Goal: Task Accomplishment & Management: Manage account settings

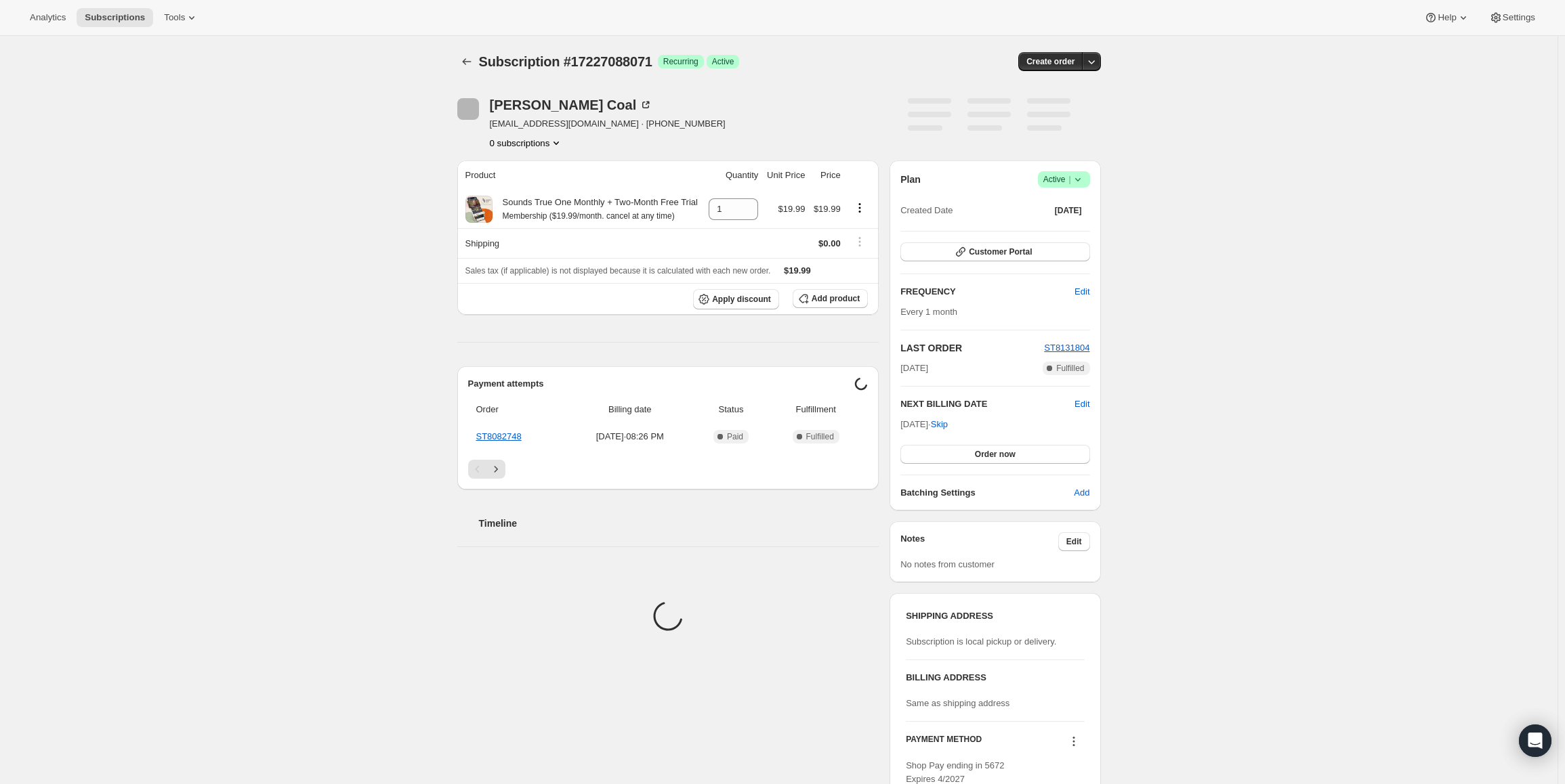
click at [1072, 172] on span "Active |" at bounding box center [1064, 179] width 42 height 13
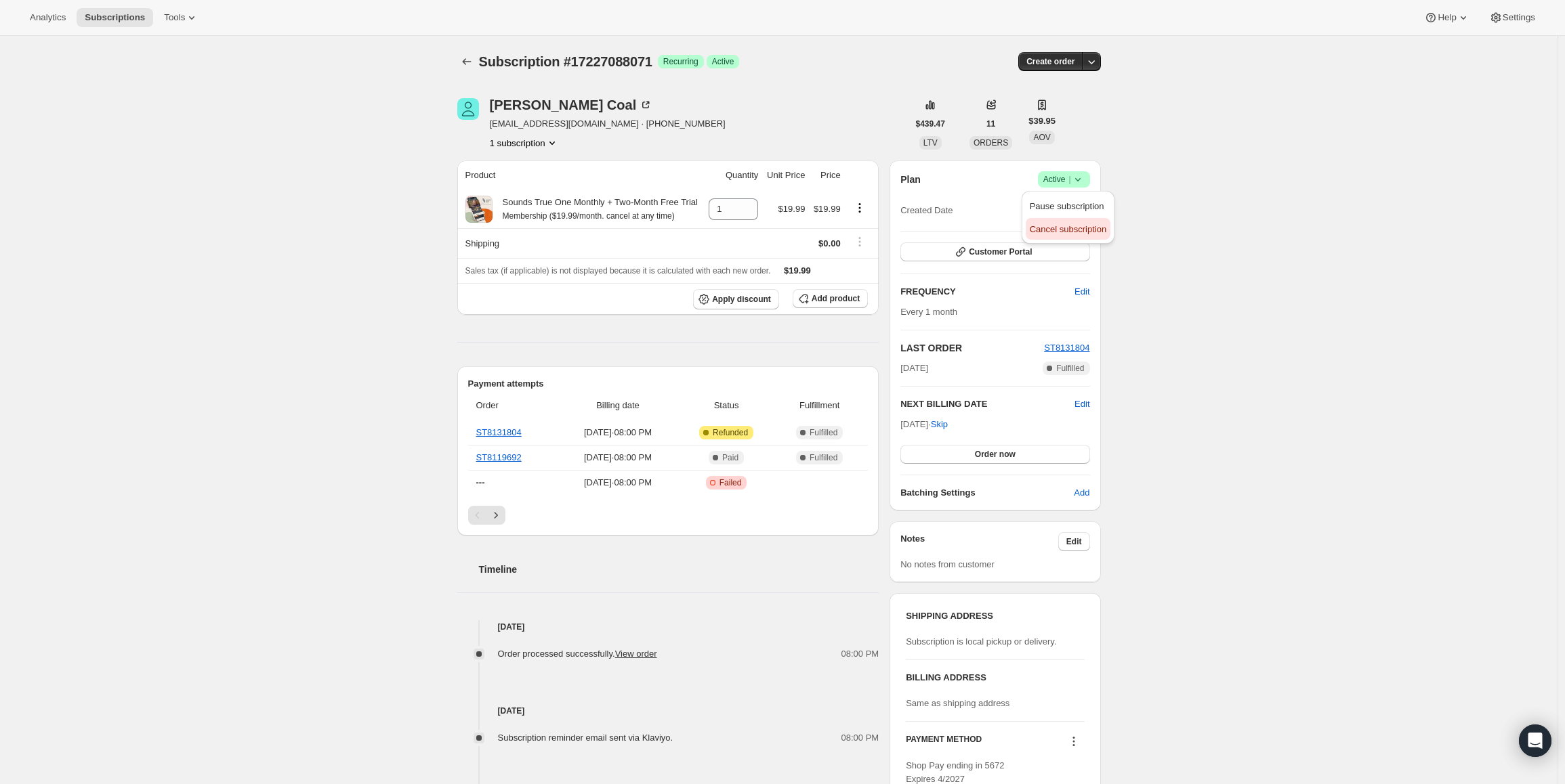
click at [1072, 219] on button "Cancel subscription" at bounding box center [1068, 229] width 85 height 22
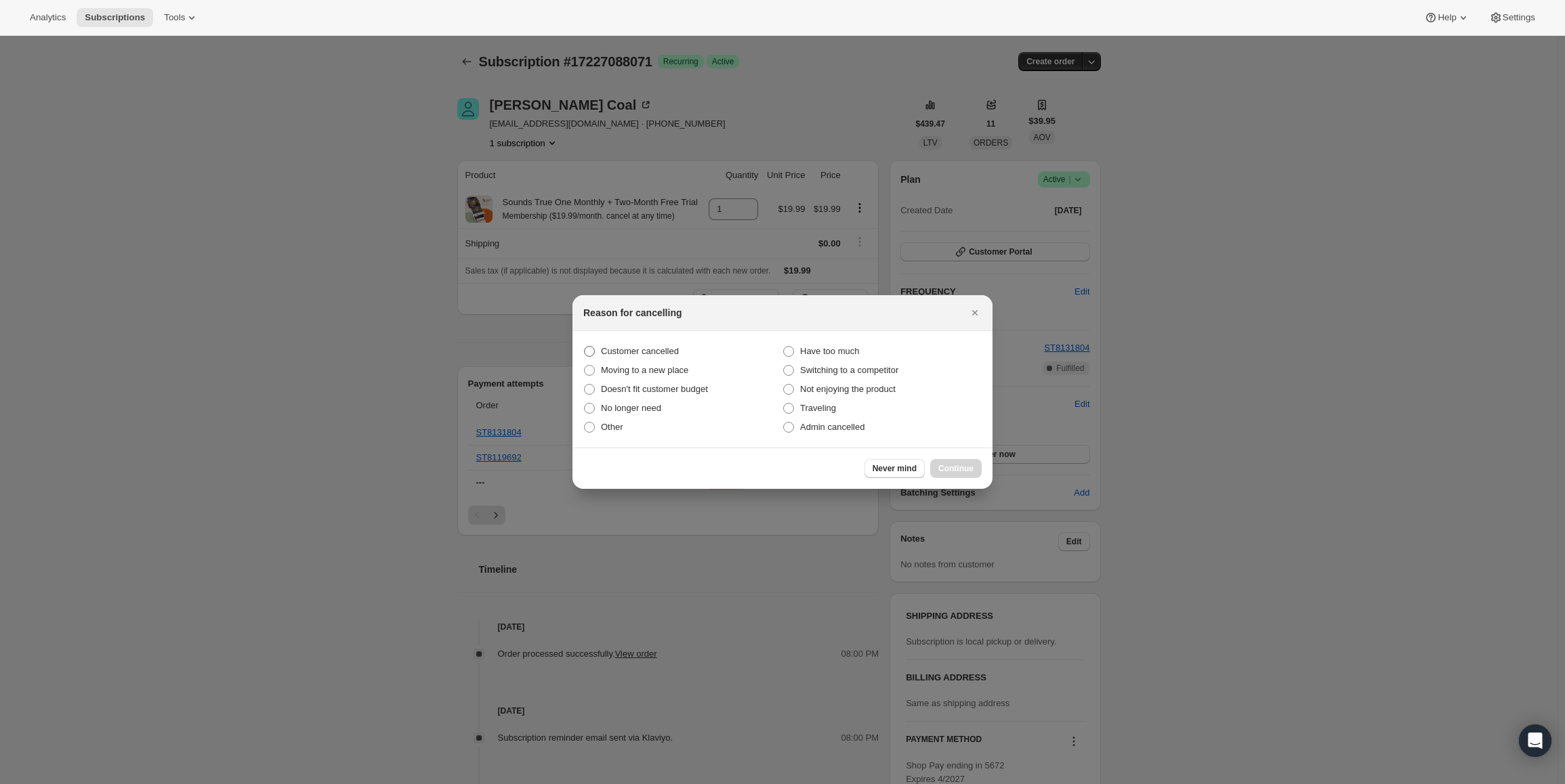
click at [648, 342] on label "Customer cancelled" at bounding box center [682, 352] width 199 height 19
click at [585, 346] on input "Customer cancelled" at bounding box center [584, 346] width 1 height 1
radio input "true"
click at [943, 451] on div "Never mind Continue" at bounding box center [782, 468] width 420 height 42
click at [948, 472] on span "Continue" at bounding box center [956, 468] width 35 height 11
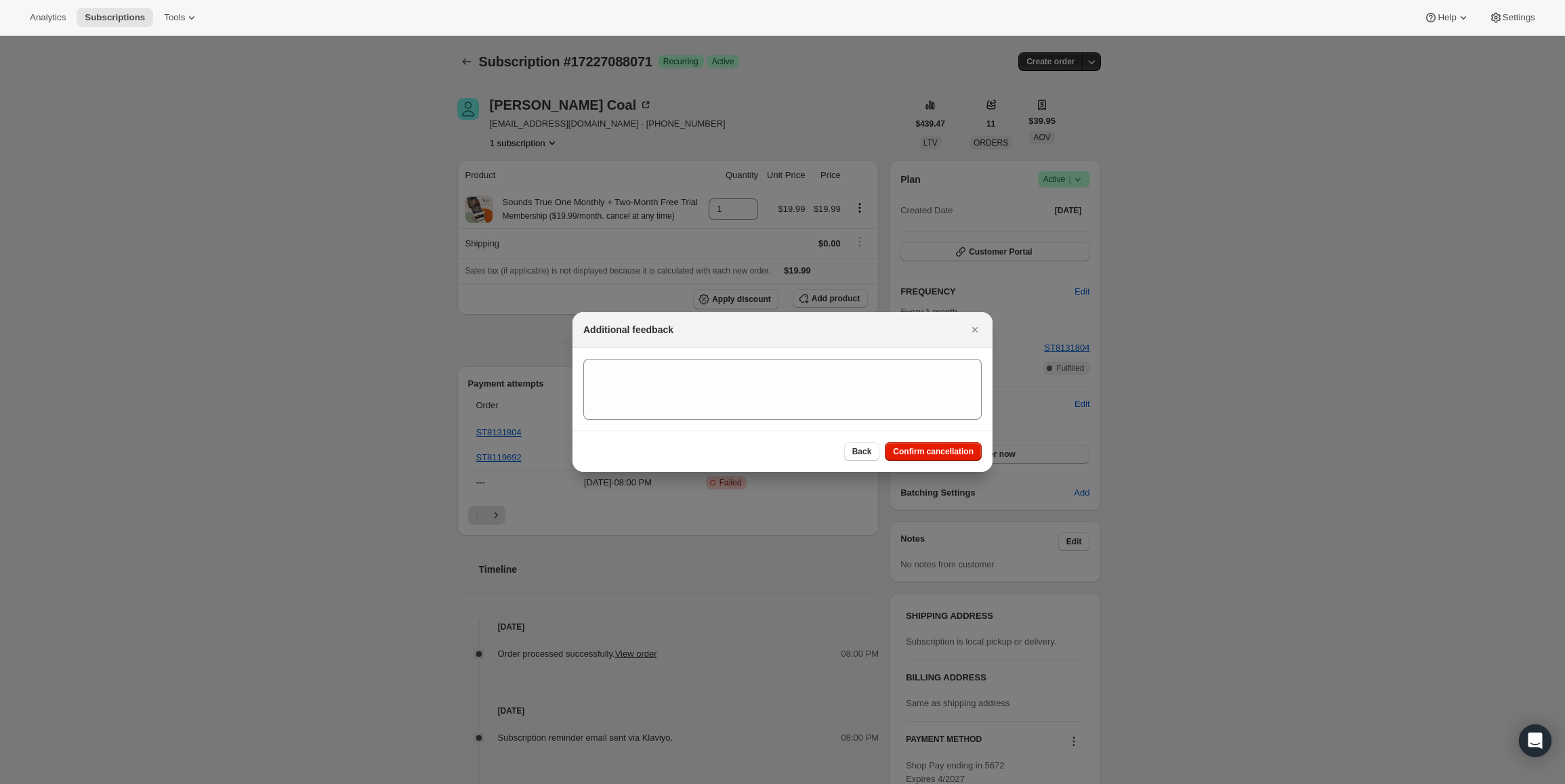
click at [954, 467] on div "Back Confirm cancellation" at bounding box center [782, 452] width 420 height 42
click at [957, 448] on span "Confirm cancellation" at bounding box center [933, 452] width 81 height 11
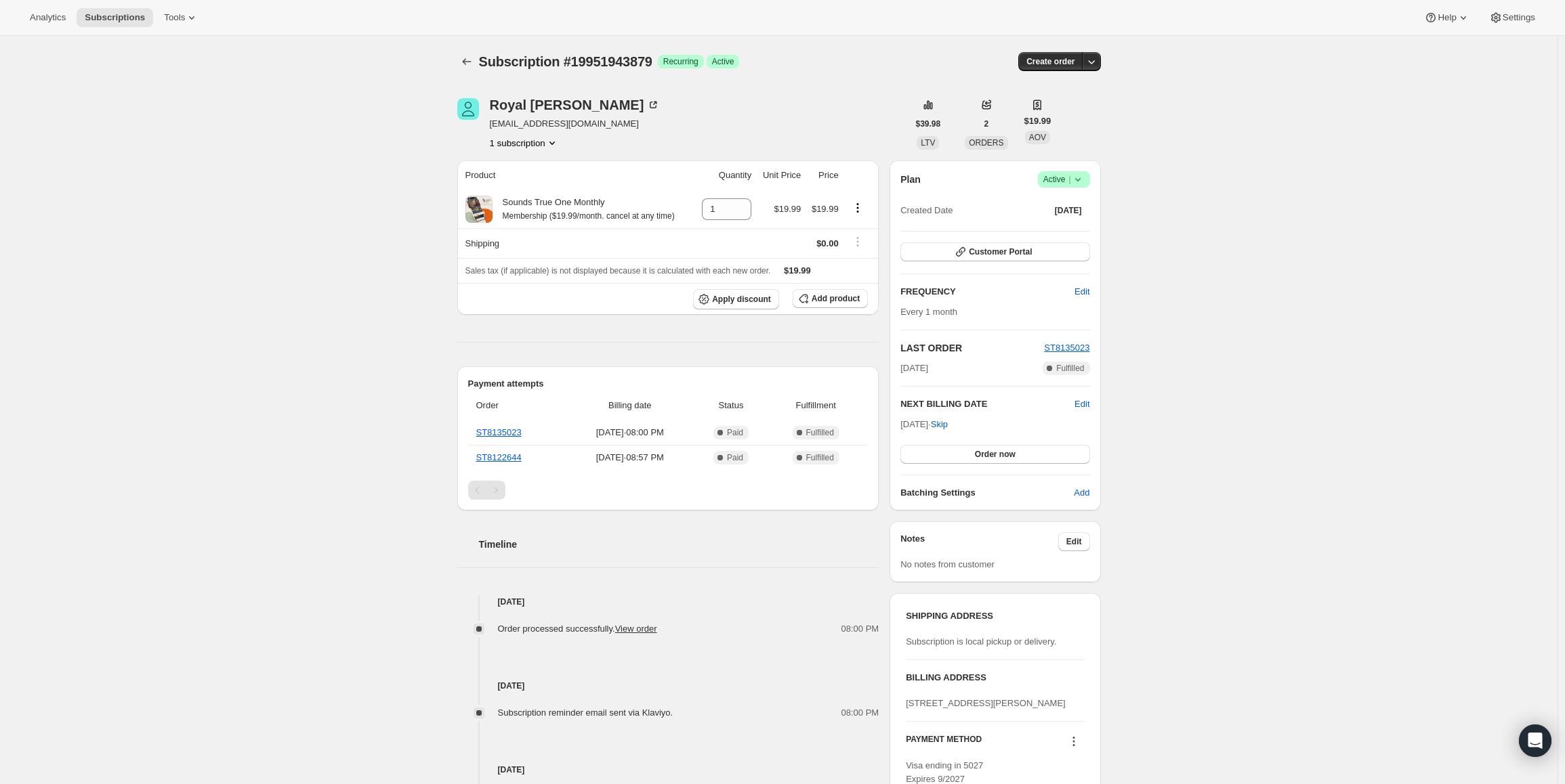
drag, startPoint x: 905, startPoint y: 425, endPoint x: 951, endPoint y: 423, distance: 46.0
click at [948, 423] on span "Oct 29, 2025 · Skip" at bounding box center [923, 424] width 48 height 10
copy span "Oct 29, 2025"
click at [1060, 180] on span "Active |" at bounding box center [1064, 179] width 42 height 13
drag, startPoint x: 1059, startPoint y: 187, endPoint x: 991, endPoint y: 175, distance: 69.1
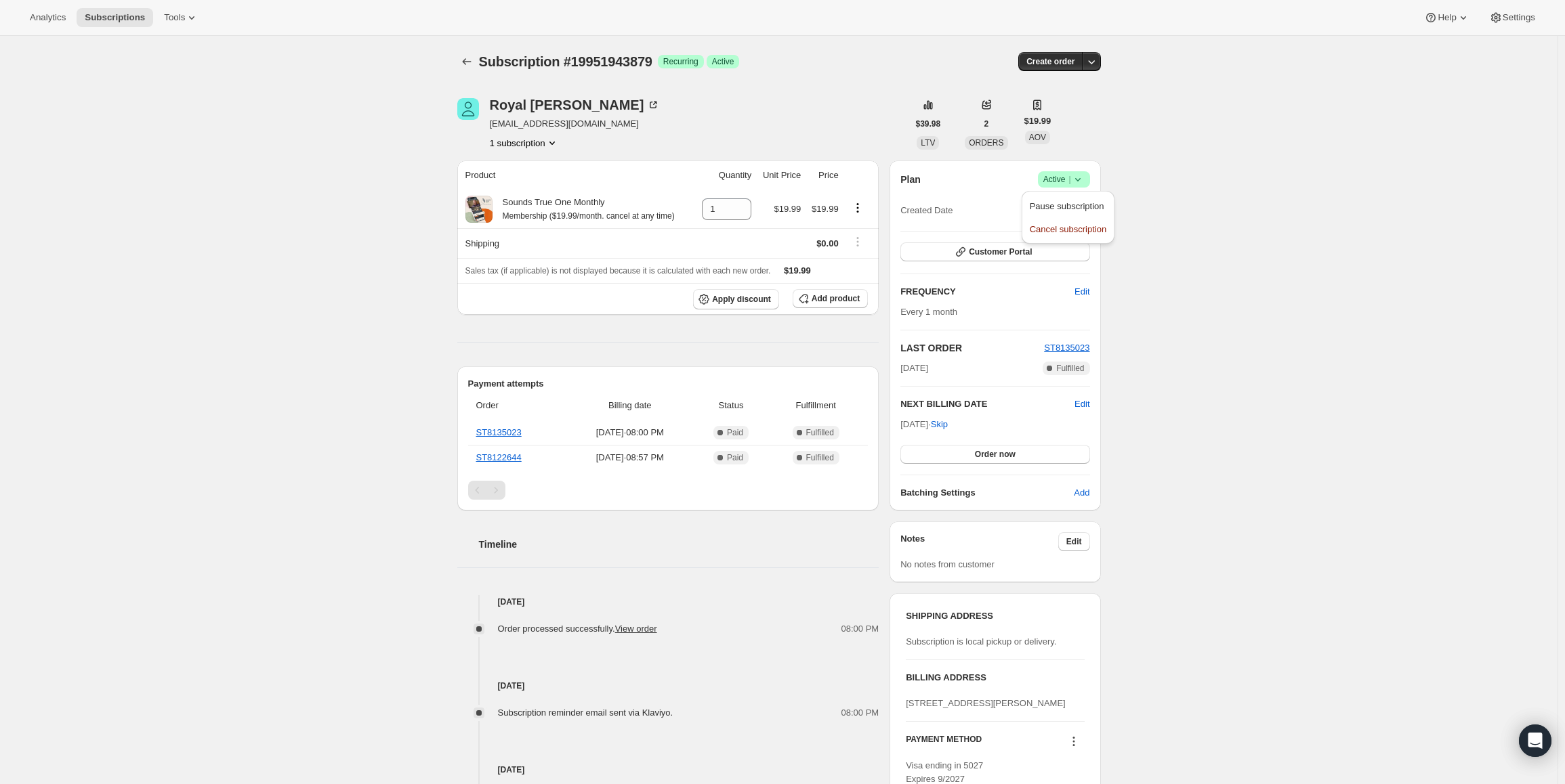
click at [1050, 205] on span "Pause subscription" at bounding box center [1067, 206] width 74 height 10
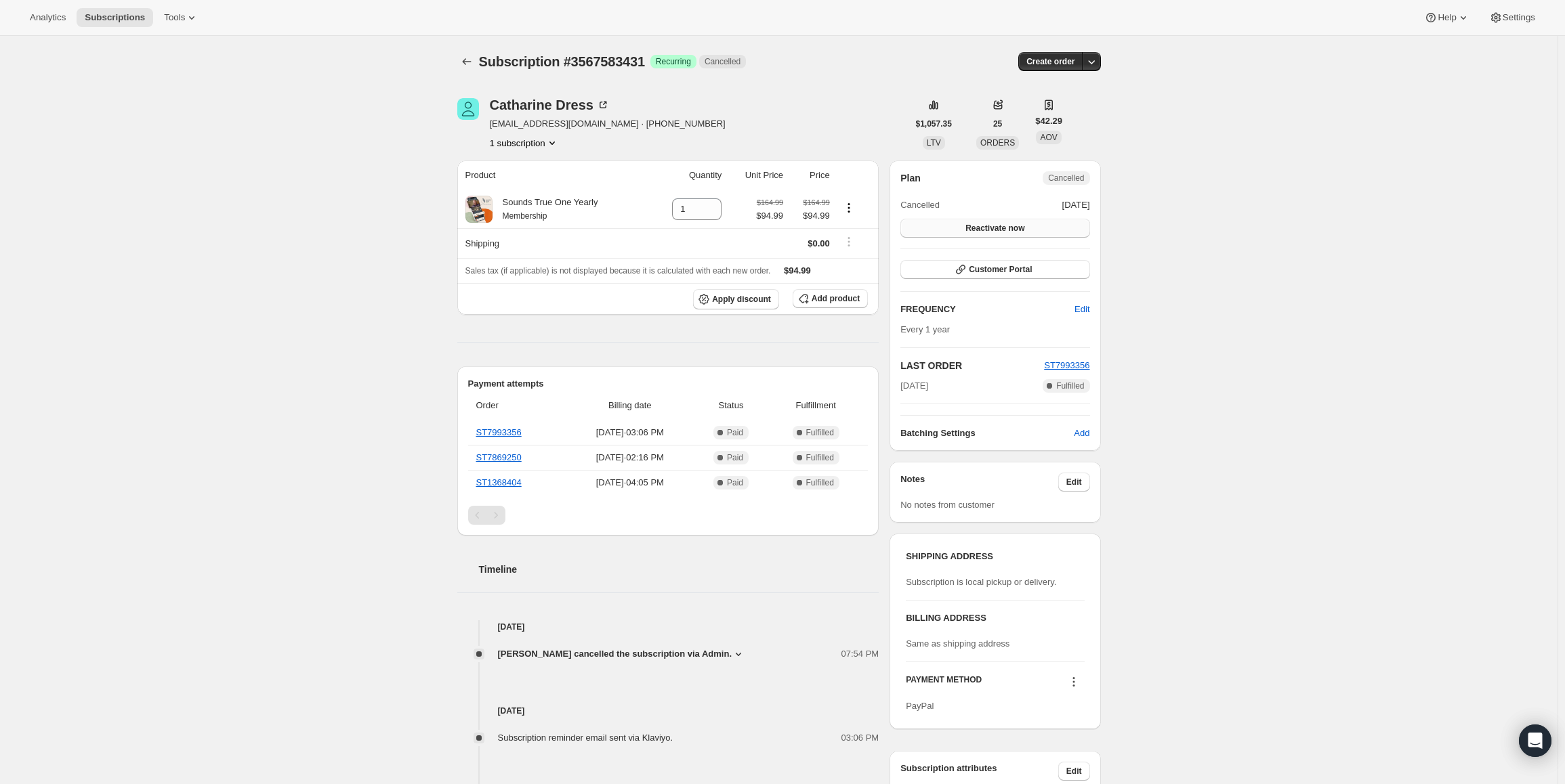
click at [1012, 228] on span "Reactivate now" at bounding box center [994, 227] width 59 height 11
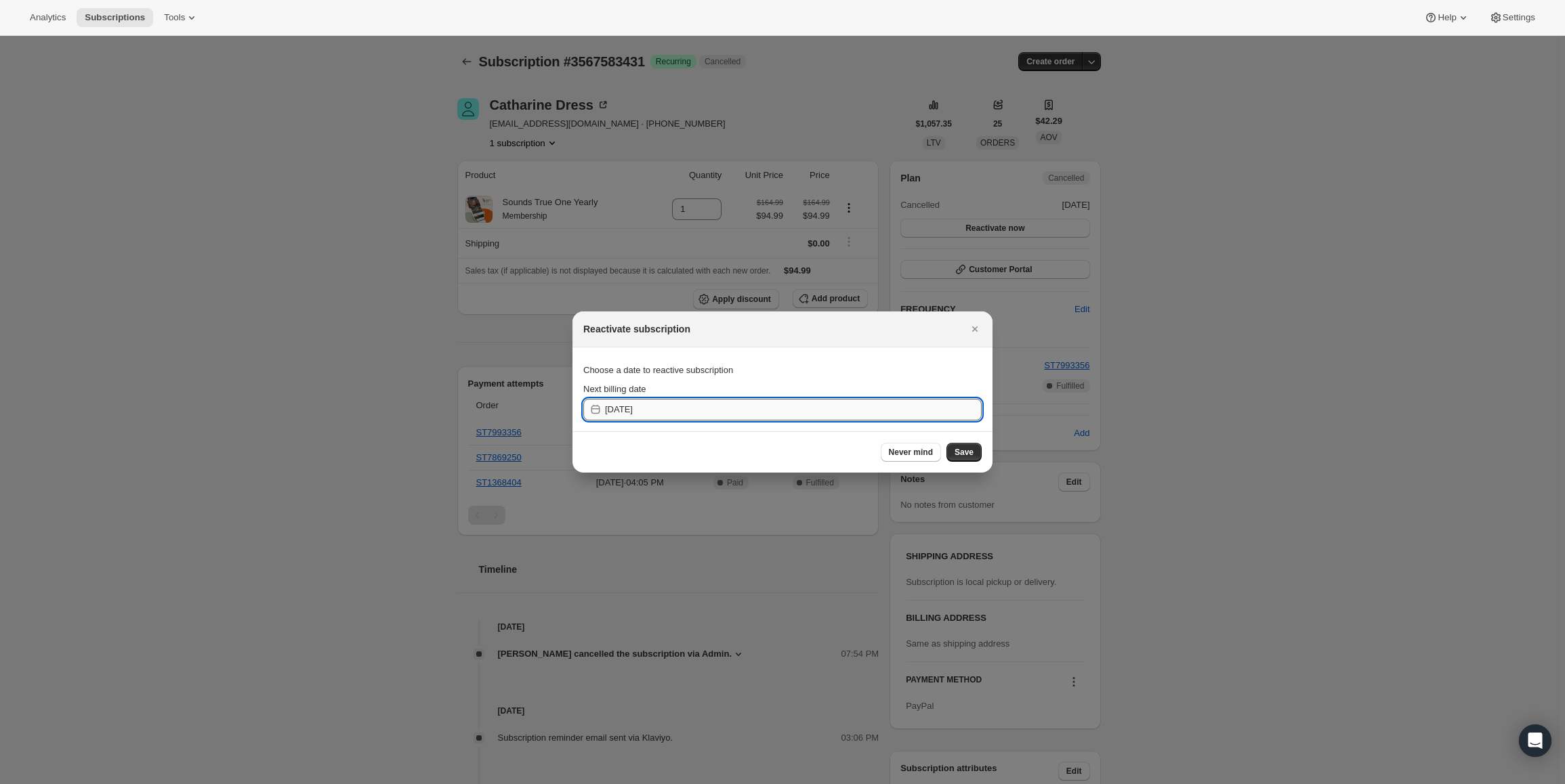
click at [796, 411] on input "2025-09-30" at bounding box center [793, 410] width 377 height 22
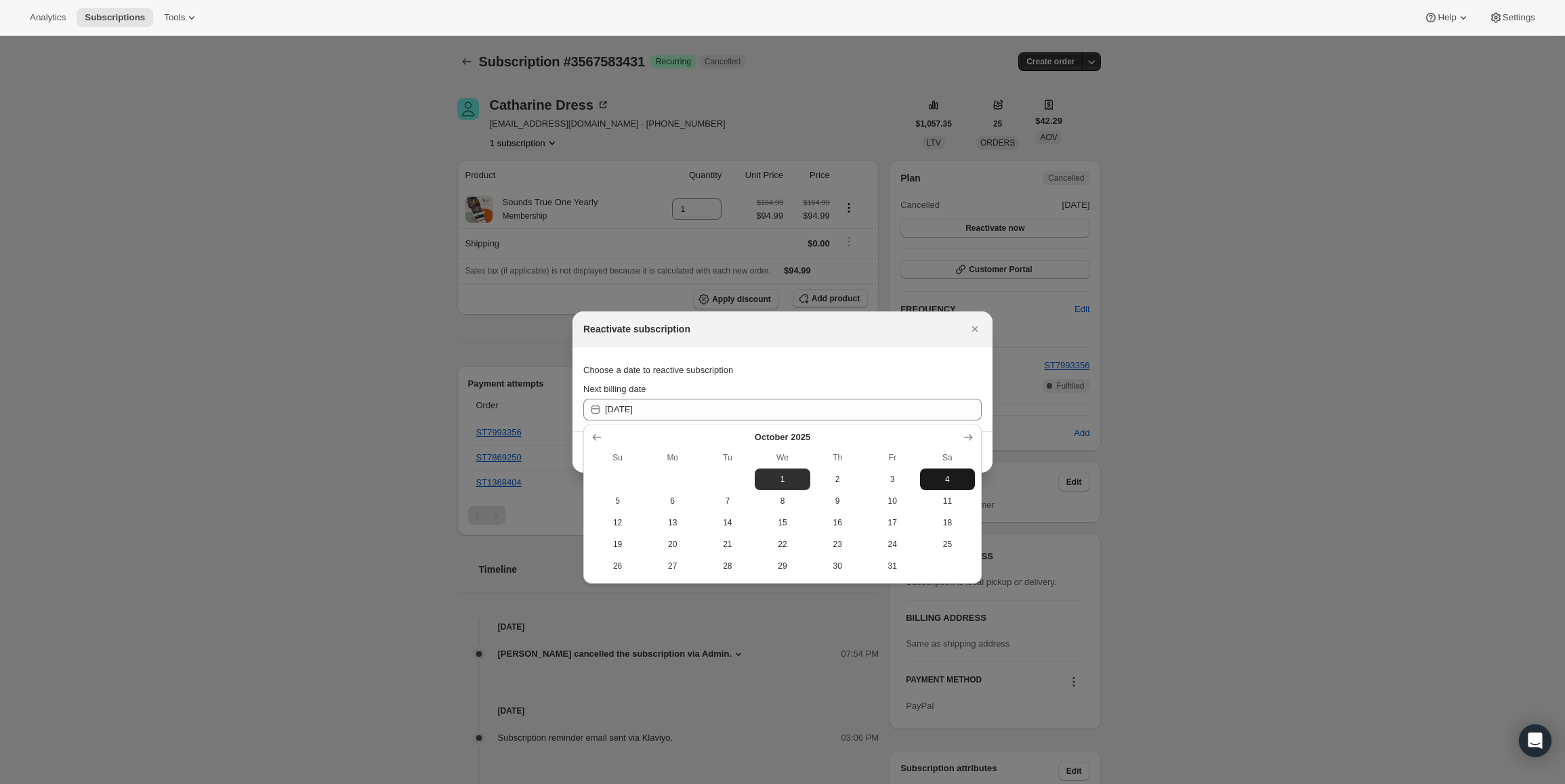
click at [955, 480] on span "4" at bounding box center [948, 479] width 44 height 11
type input "2025-10-03"
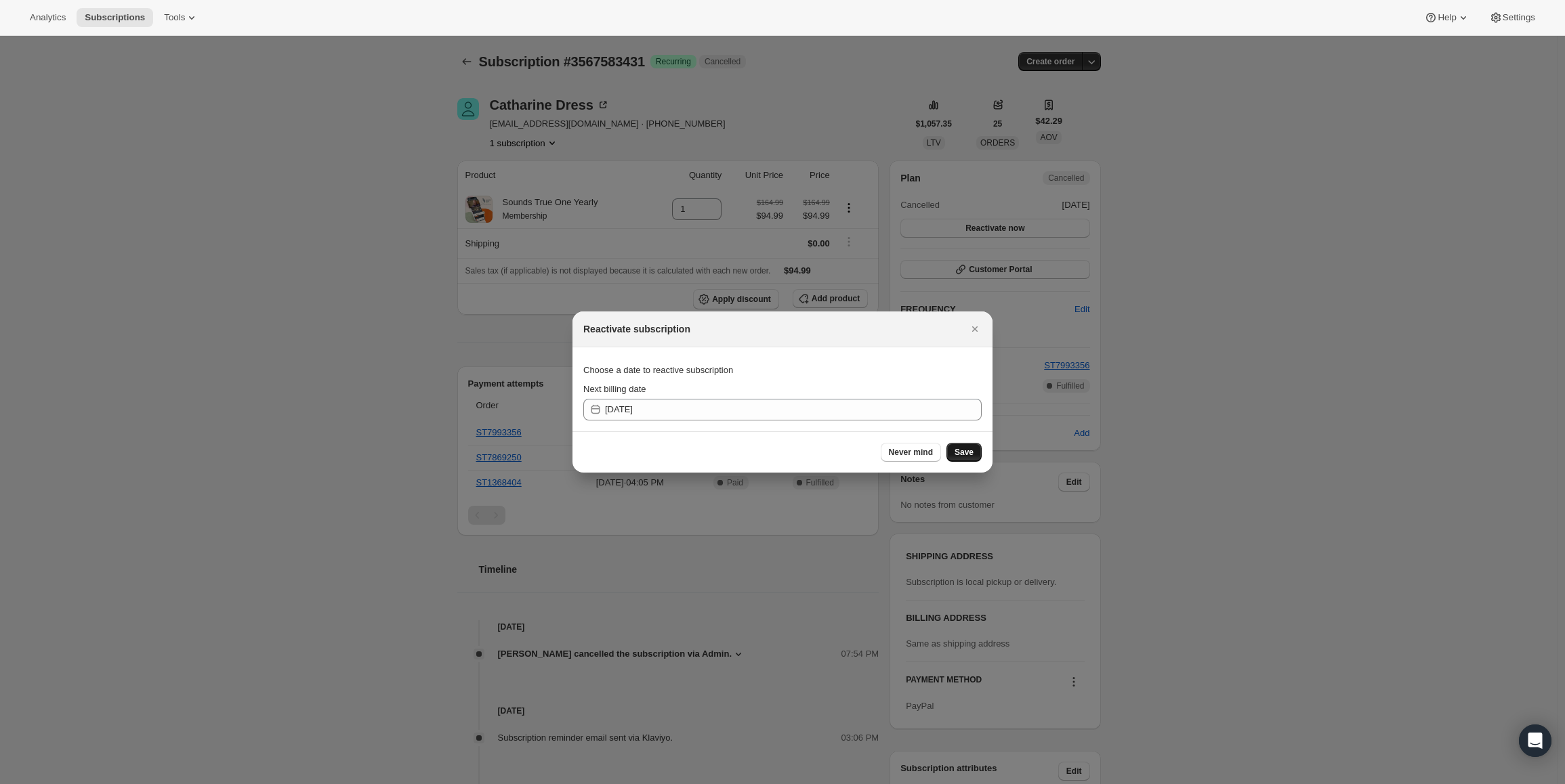
click at [962, 454] on span "Save" at bounding box center [963, 452] width 19 height 11
